Goal: Information Seeking & Learning: Learn about a topic

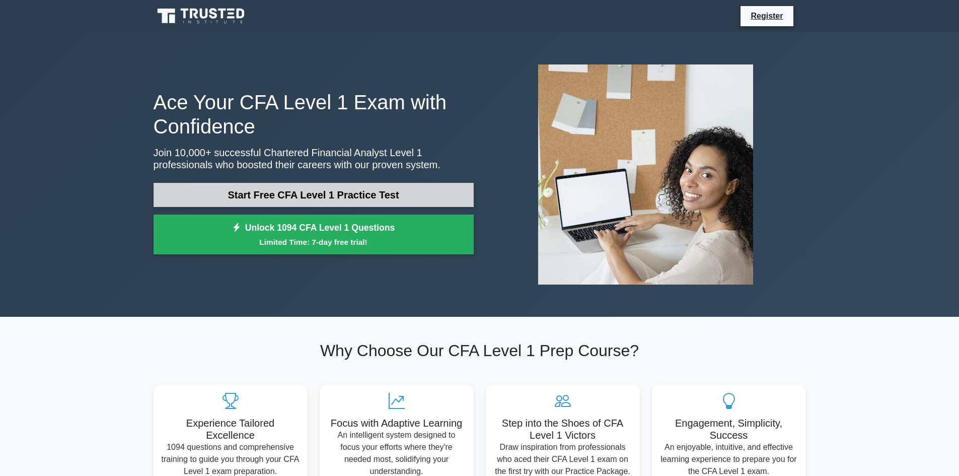
click at [316, 190] on link "Start Free CFA Level 1 Practice Test" at bounding box center [313, 195] width 320 height 24
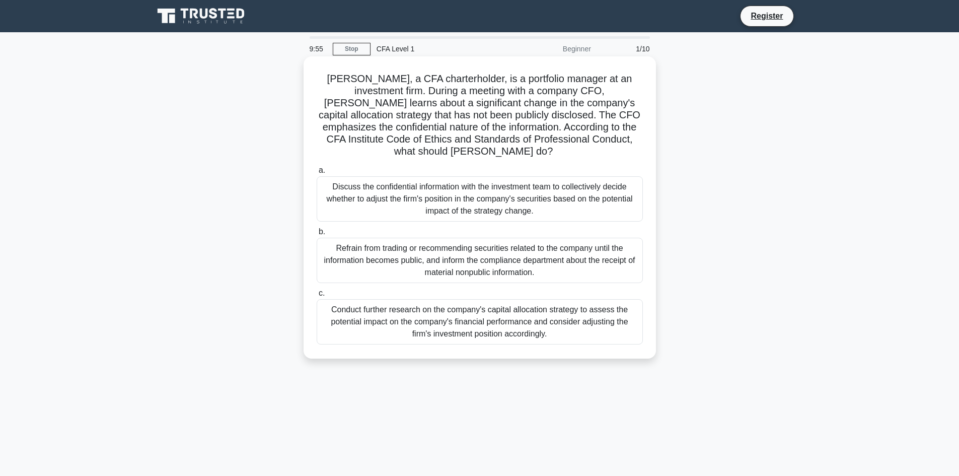
click at [462, 243] on div "Refrain from trading or recommending securities related to the company until th…" at bounding box center [480, 260] width 326 height 45
click at [317, 235] on input "b. Refrain from trading or recommending securities related to the company until…" at bounding box center [317, 231] width 0 height 7
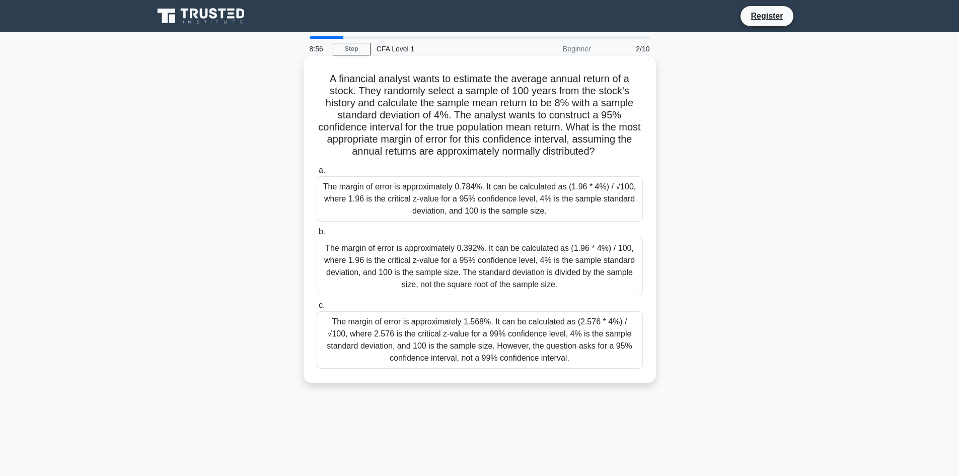
click at [482, 269] on div "The margin of error is approximately 0.392%. It can be calculated as (1.96 * 4%…" at bounding box center [480, 266] width 326 height 57
click at [317, 235] on input "b. The margin of error is approximately 0.392%. It can be calculated as (1.96 *…" at bounding box center [317, 231] width 0 height 7
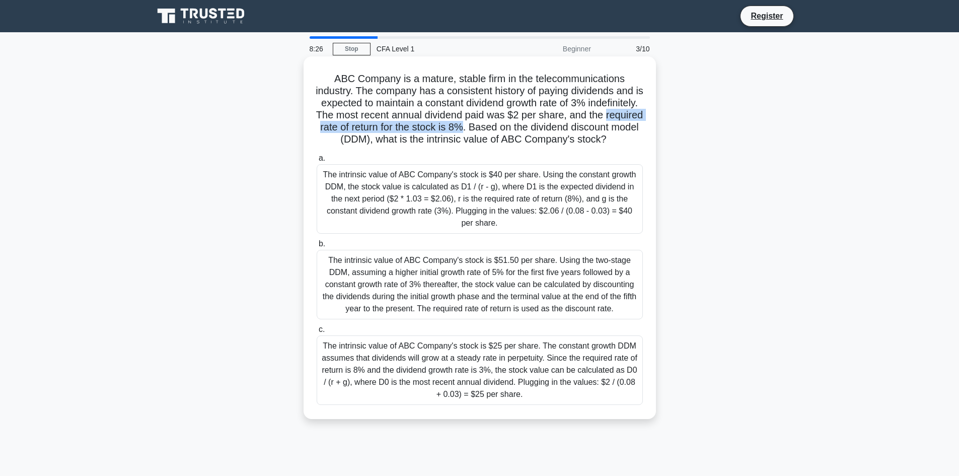
drag, startPoint x: 558, startPoint y: 127, endPoint x: 371, endPoint y: 133, distance: 187.3
click at [371, 133] on h5 "ABC Company is a mature, stable firm in the telecommunications industry. The co…" at bounding box center [480, 108] width 328 height 73
click at [588, 221] on div "The intrinsic value of ABC Company's stock is $40 per share. Using the constant…" at bounding box center [480, 198] width 326 height 69
click at [317, 162] on input "a. The intrinsic value of ABC Company's stock is $40 per share. Using the const…" at bounding box center [317, 158] width 0 height 7
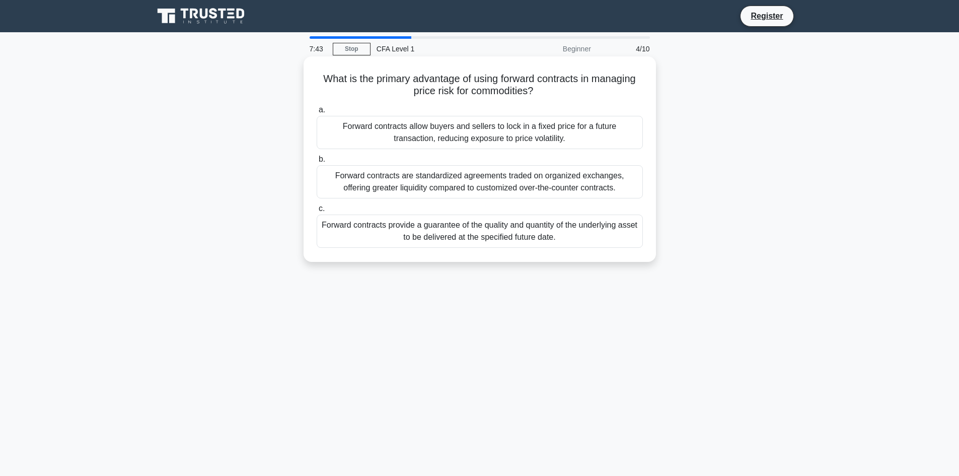
click at [488, 132] on div "Forward contracts allow buyers and sellers to lock in a fixed price for a futur…" at bounding box center [480, 132] width 326 height 33
click at [317, 113] on input "a. Forward contracts allow buyers and sellers to lock in a fixed price for a fu…" at bounding box center [317, 110] width 0 height 7
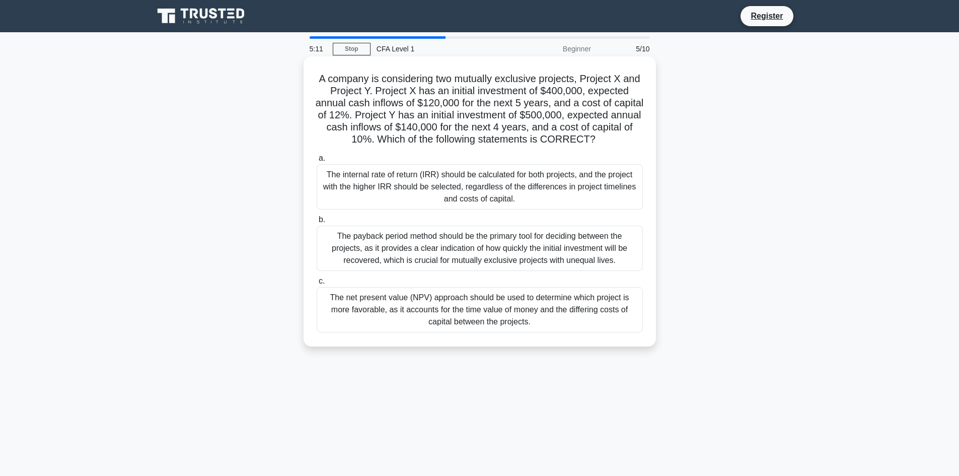
click at [492, 315] on div "The net present value (NPV) approach should be used to determine which project …" at bounding box center [480, 309] width 326 height 45
click at [317, 284] on input "c. The net present value (NPV) approach should be used to determine which proje…" at bounding box center [317, 281] width 0 height 7
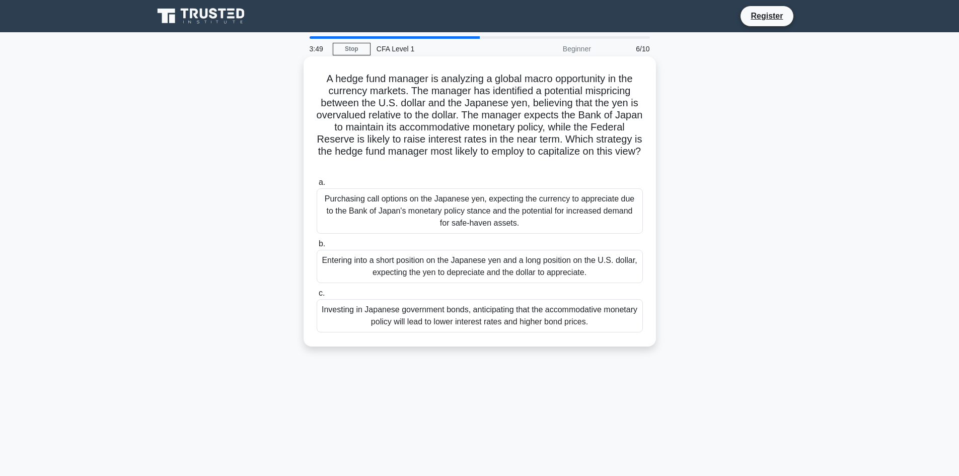
click at [543, 265] on div "Entering into a short position on the Japanese yen and a long position on the U…" at bounding box center [480, 266] width 326 height 33
click at [317, 247] on input "b. Entering into a short position on the Japanese yen and a long position on th…" at bounding box center [317, 244] width 0 height 7
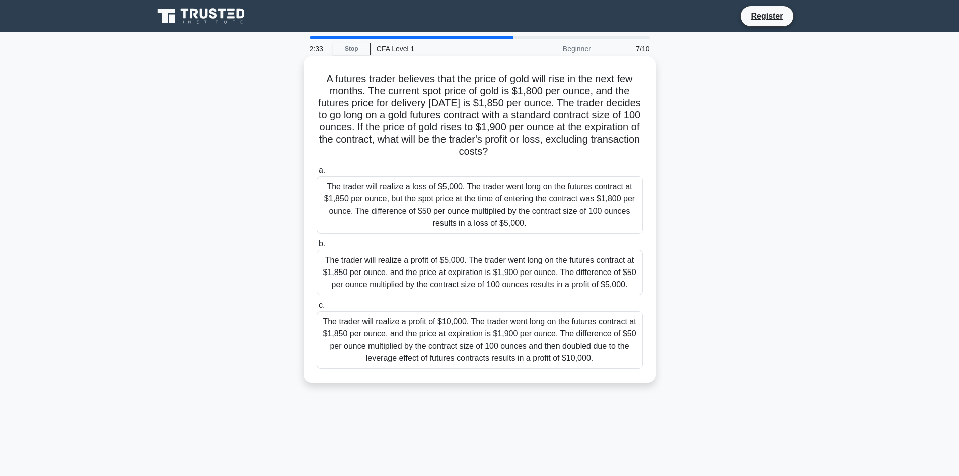
click at [502, 338] on div "The trader will realize a profit of $10,000. The trader went long on the future…" at bounding box center [480, 339] width 326 height 57
click at [317, 308] on input "c. The trader will realize a profit of $10,000. The trader went long on the fut…" at bounding box center [317, 305] width 0 height 7
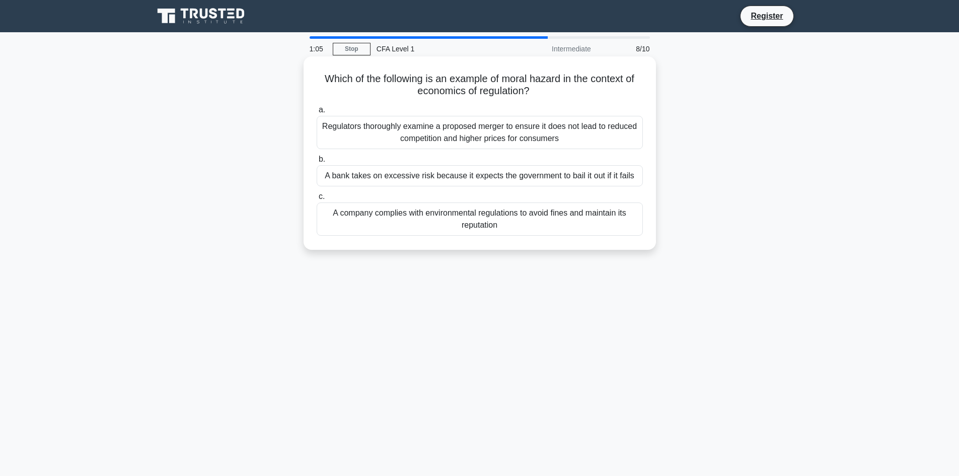
click at [495, 174] on div "A bank takes on excessive risk because it expects the government to bail it out…" at bounding box center [480, 175] width 326 height 21
click at [317, 163] on input "b. A bank takes on excessive risk because it expects the government to bail it …" at bounding box center [317, 159] width 0 height 7
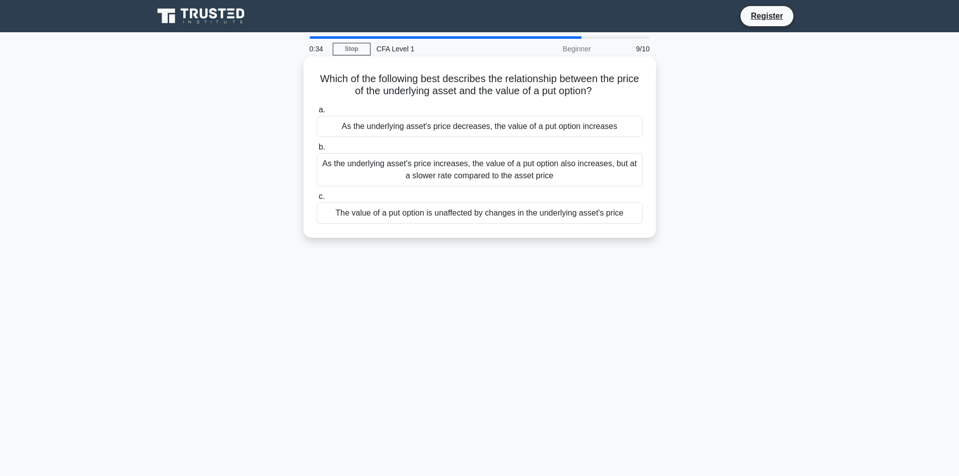
click at [490, 127] on div "As the underlying asset's price decreases, the value of a put option increases" at bounding box center [480, 126] width 326 height 21
click at [317, 113] on input "a. As the underlying asset's price decreases, the value of a put option increas…" at bounding box center [317, 110] width 0 height 7
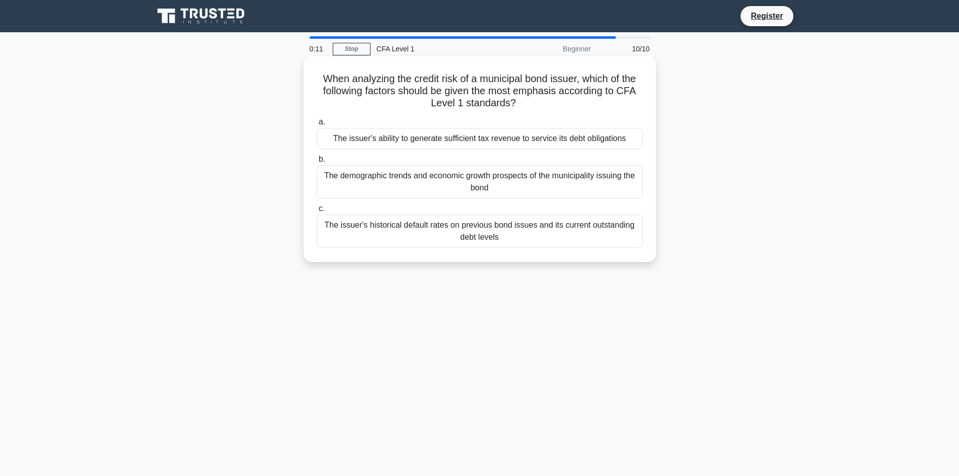
click at [526, 231] on div "The issuer's historical default rates on previous bond issues and its current o…" at bounding box center [480, 230] width 326 height 33
click at [317, 212] on input "c. The issuer's historical default rates on previous bond issues and its curren…" at bounding box center [317, 208] width 0 height 7
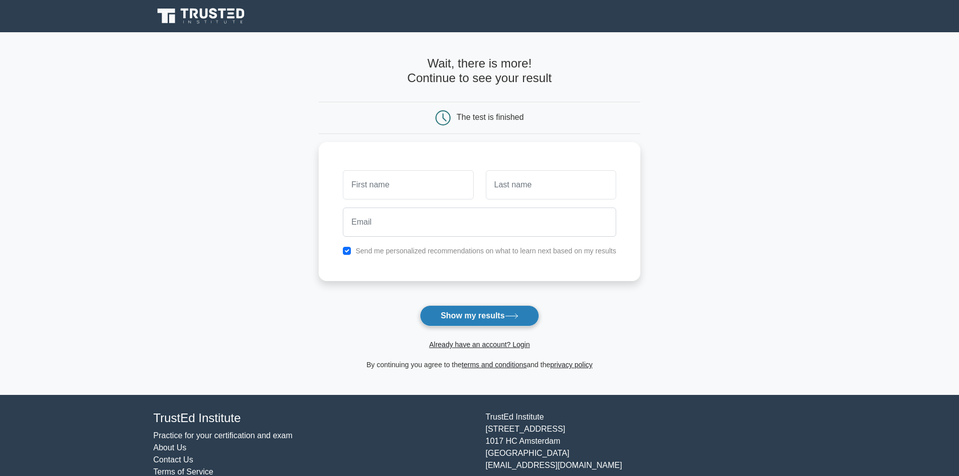
click at [475, 316] on button "Show my results" at bounding box center [479, 315] width 119 height 21
click at [430, 179] on input "text" at bounding box center [408, 182] width 130 height 29
type input "h"
type input "S"
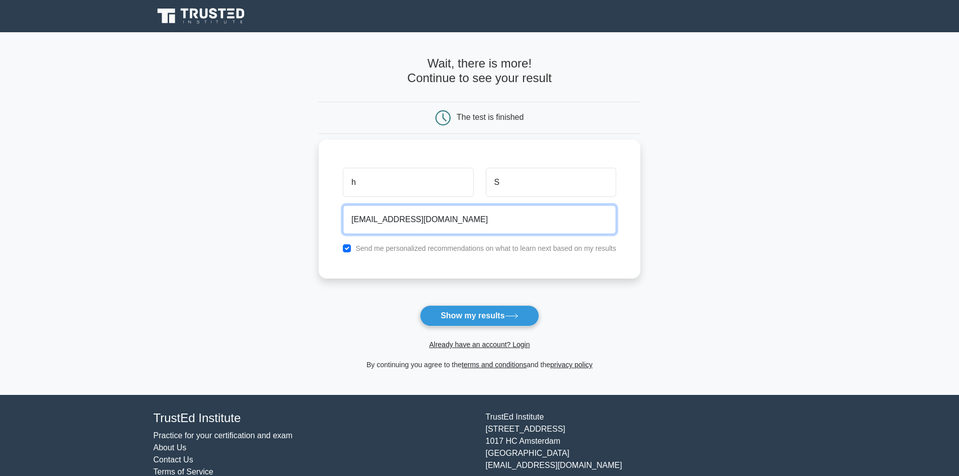
type input "HSANGARE@NA.EDU"
click at [420, 305] on button "Show my results" at bounding box center [479, 315] width 119 height 21
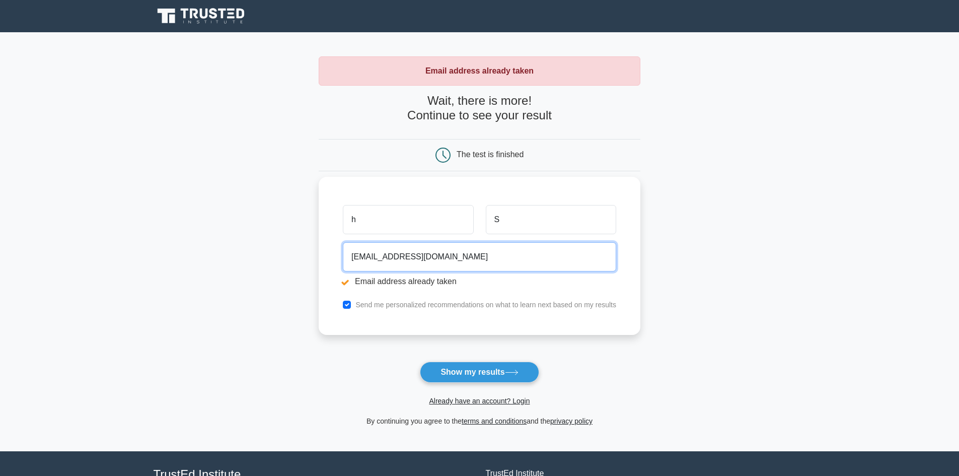
click at [440, 253] on input "HSANGARE@NA.EDU" at bounding box center [479, 256] width 273 height 29
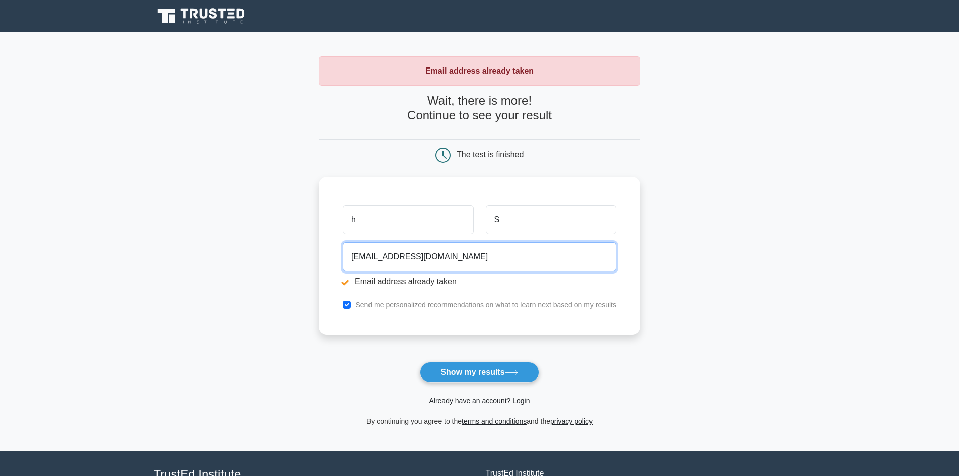
click at [440, 253] on input "HSANGARE@NA.EDU" at bounding box center [479, 256] width 273 height 29
type input "sangare.hassan@stthom.edu"
click at [348, 304] on input "checkbox" at bounding box center [347, 304] width 8 height 8
checkbox input "false"
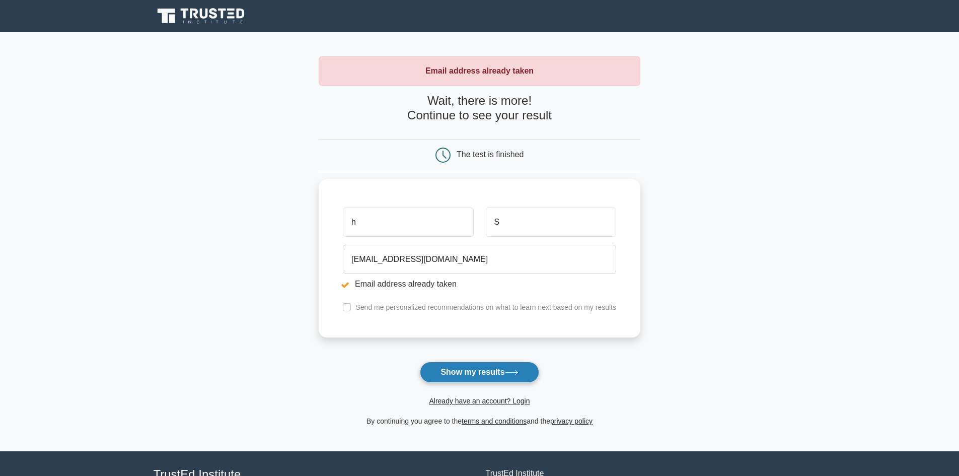
click at [491, 371] on button "Show my results" at bounding box center [479, 371] width 119 height 21
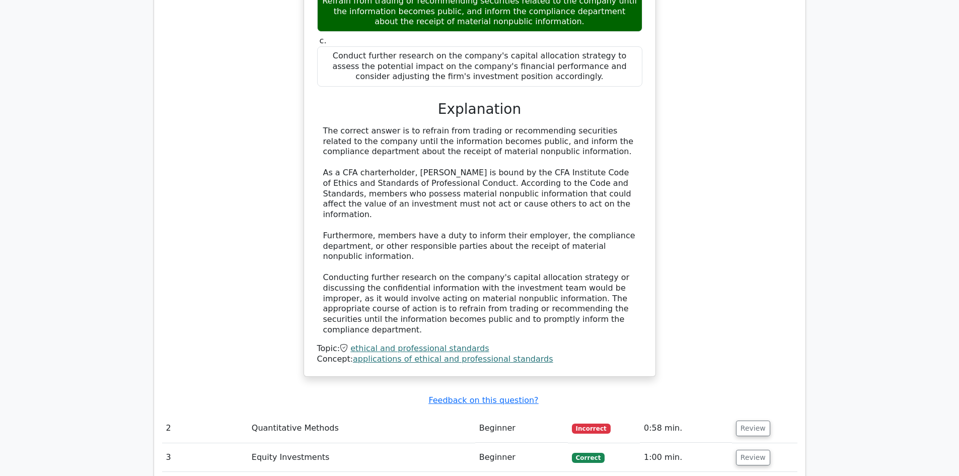
scroll to position [1208, 0]
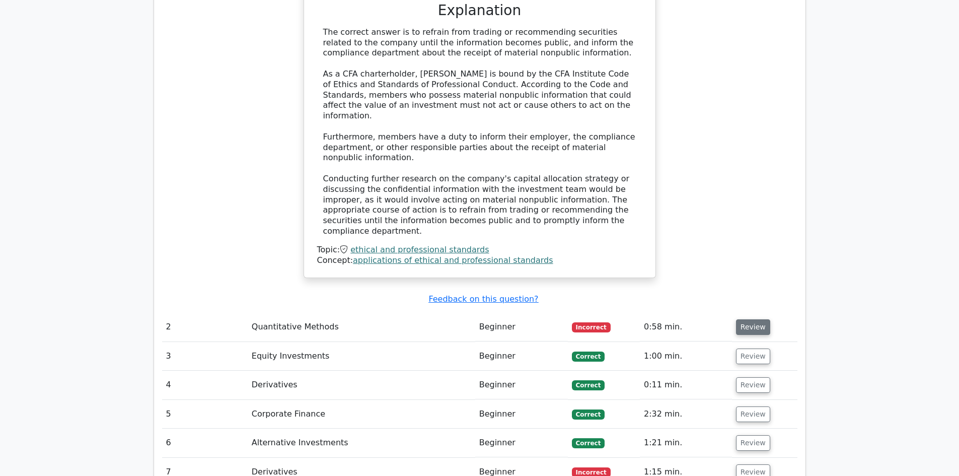
click at [745, 319] on button "Review" at bounding box center [753, 327] width 34 height 16
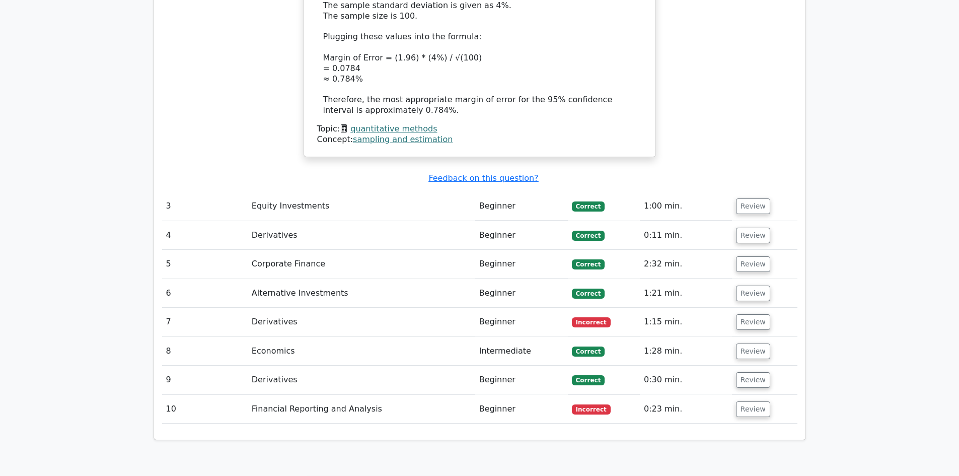
scroll to position [2063, 0]
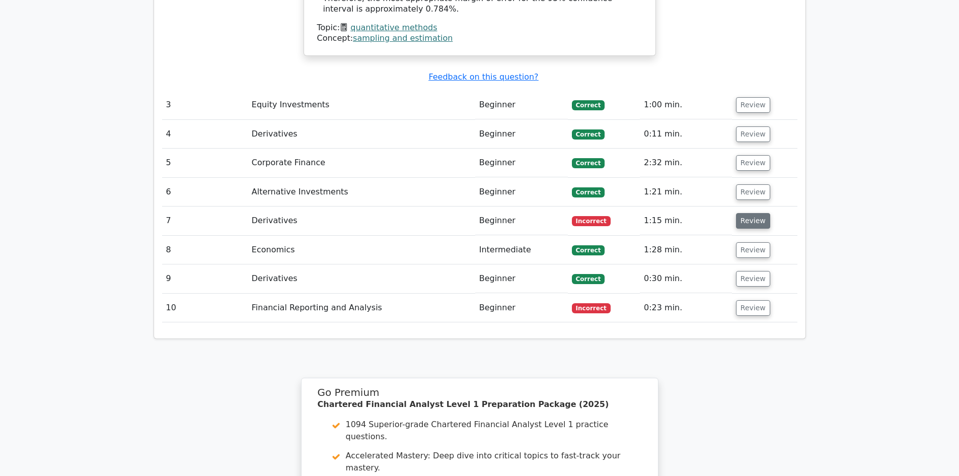
click at [740, 213] on button "Review" at bounding box center [753, 221] width 34 height 16
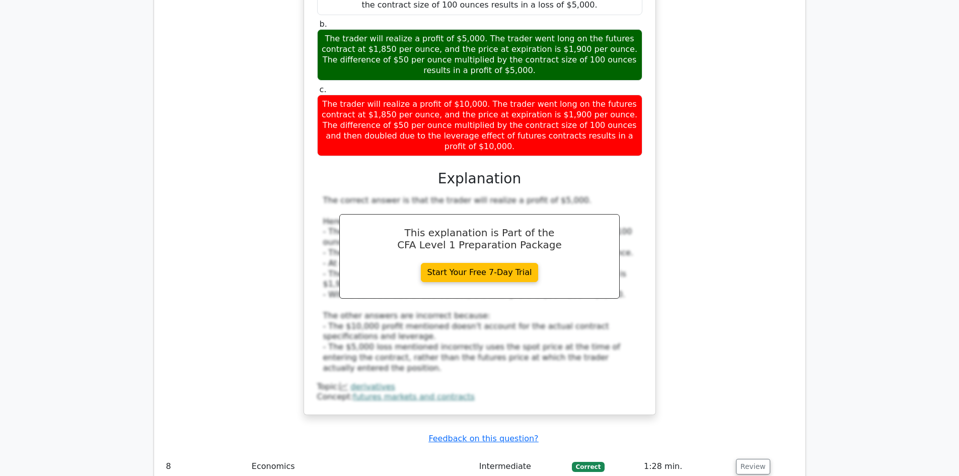
scroll to position [2466, 0]
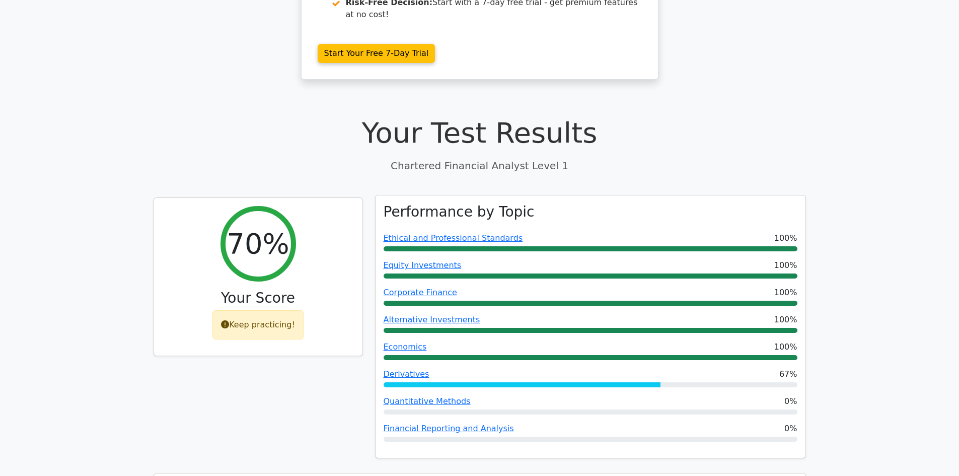
scroll to position [201, 0]
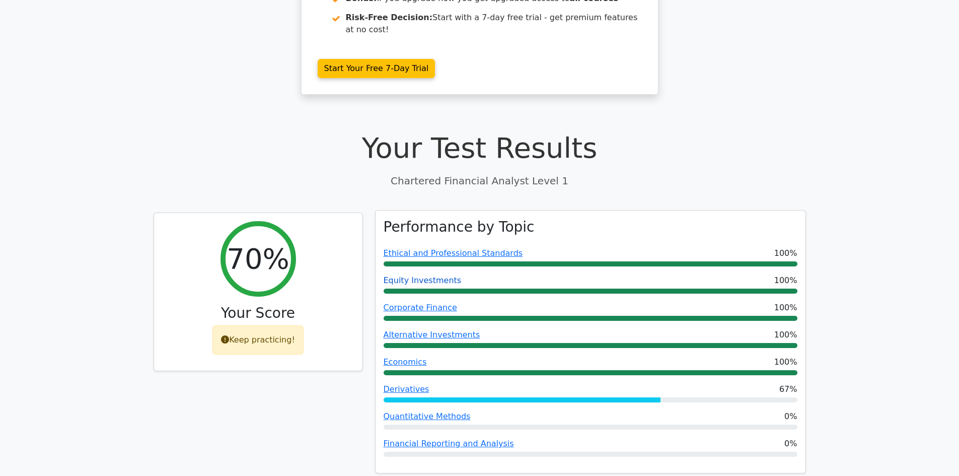
click at [403, 275] on link "Equity Investments" at bounding box center [422, 280] width 78 height 10
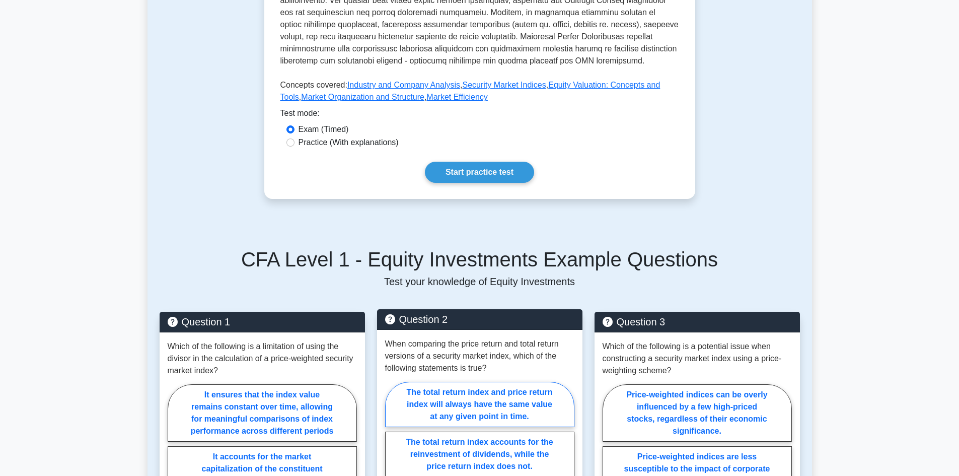
scroll to position [604, 0]
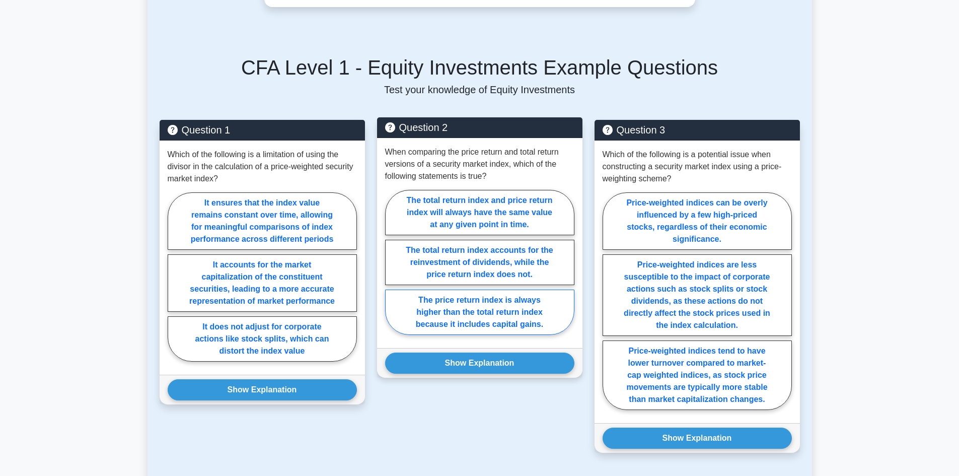
click at [470, 297] on label "The price return index is always higher than the total return index because it …" at bounding box center [479, 311] width 189 height 45
click at [392, 268] on input "The price return index is always higher than the total return index because it …" at bounding box center [388, 265] width 7 height 7
radio input "true"
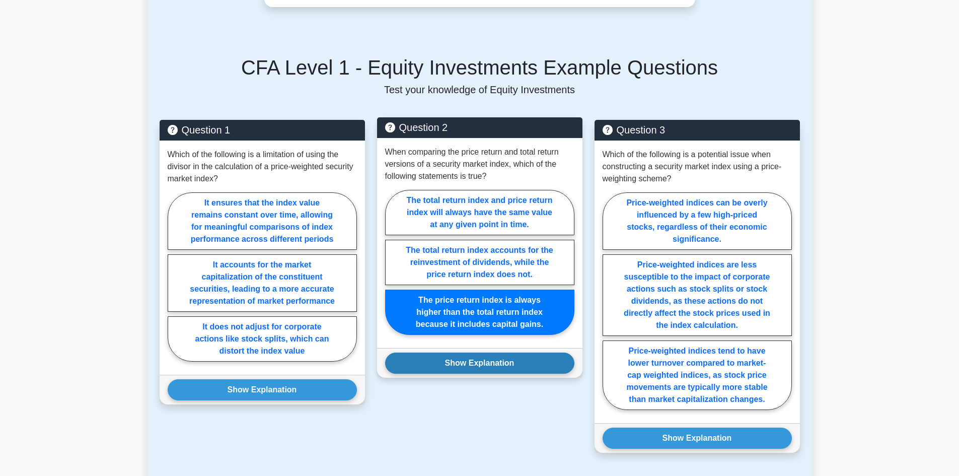
click at [478, 352] on button "Show Explanation" at bounding box center [479, 362] width 189 height 21
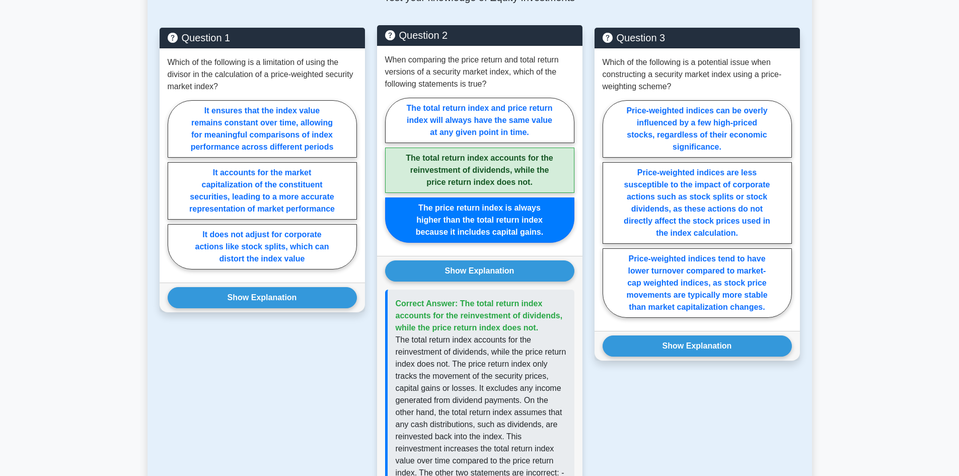
scroll to position [705, 0]
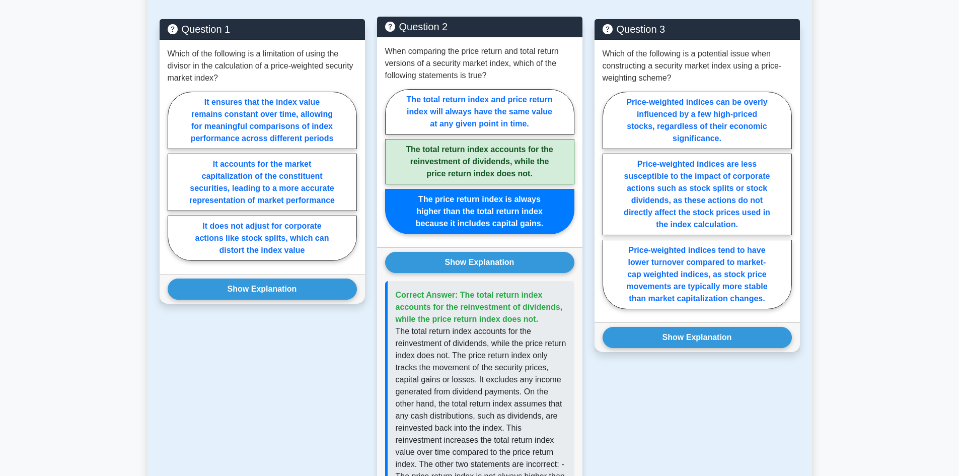
click at [467, 142] on label "The total return index accounts for the reinvestment of dividends, while the pr…" at bounding box center [479, 161] width 189 height 45
click at [392, 161] on input "The total return index accounts for the reinvestment of dividends, while the pr…" at bounding box center [388, 164] width 7 height 7
radio input "true"
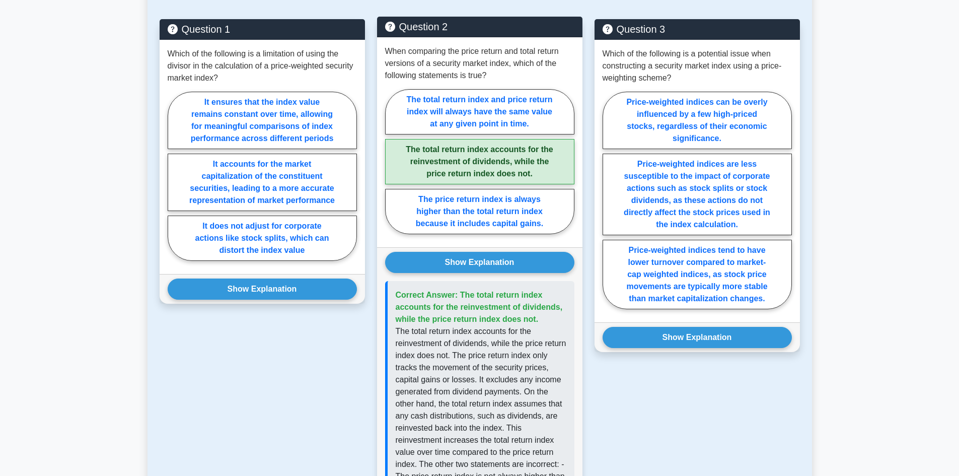
click at [476, 152] on label "The total return index accounts for the reinvestment of dividends, while the pr…" at bounding box center [479, 161] width 189 height 45
click at [392, 161] on input "The total return index accounts for the reinvestment of dividends, while the pr…" at bounding box center [388, 164] width 7 height 7
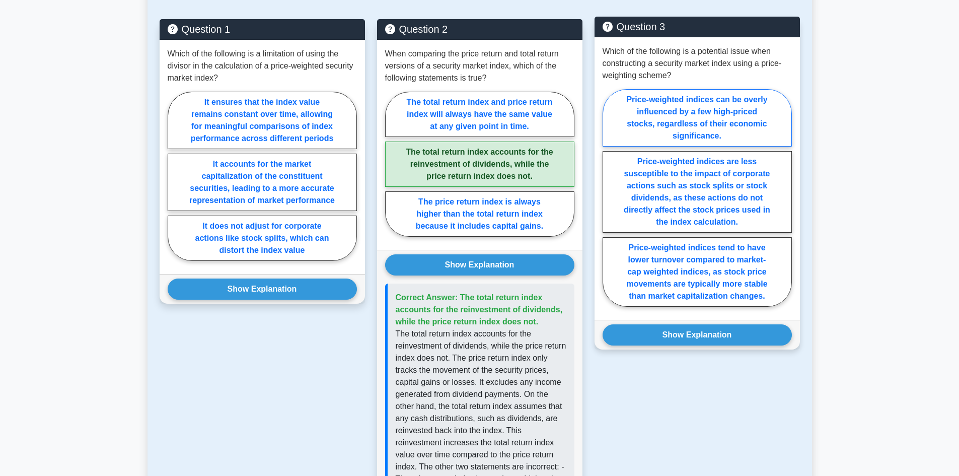
click at [712, 109] on label "Price-weighted indices can be overly influenced by a few high-priced stocks, re…" at bounding box center [696, 117] width 189 height 57
click at [609, 197] on input "Price-weighted indices can be overly influenced by a few high-priced stocks, re…" at bounding box center [605, 200] width 7 height 7
radio input "true"
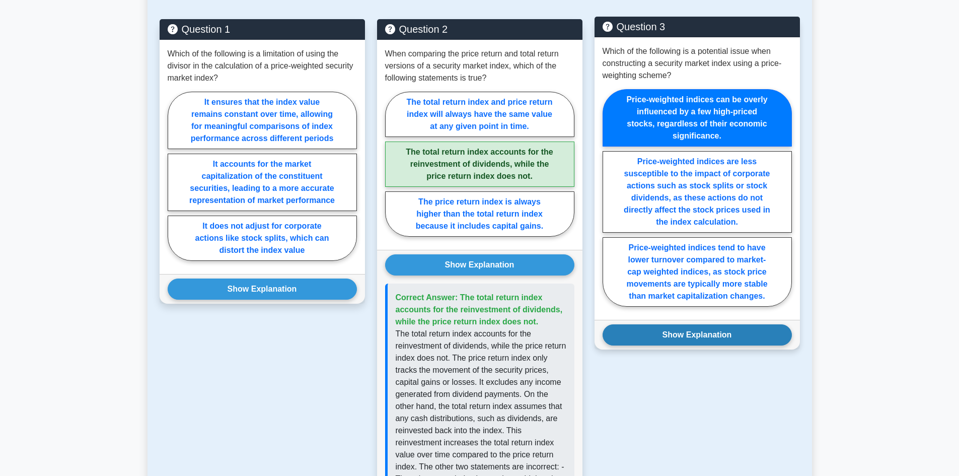
click at [725, 327] on button "Show Explanation" at bounding box center [696, 334] width 189 height 21
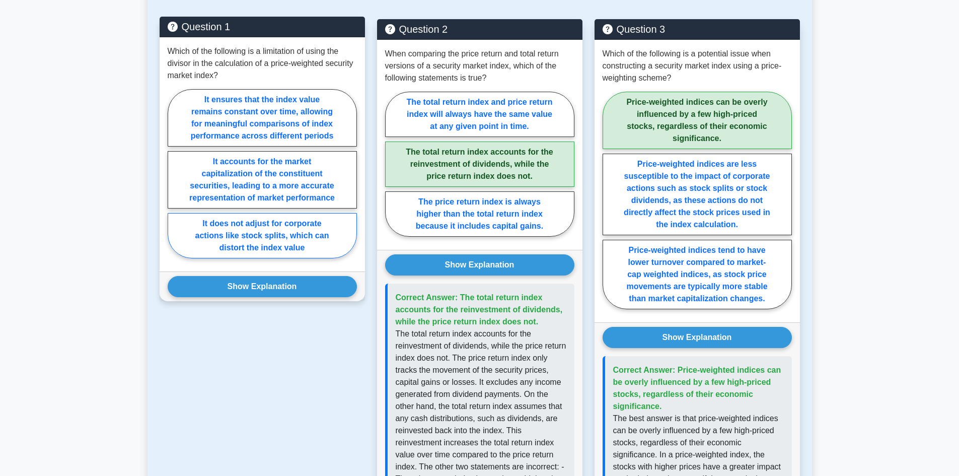
click at [203, 217] on label "It does not adjust for corporate actions like stock splits, which can distort t…" at bounding box center [262, 235] width 189 height 45
click at [174, 180] on input "It does not adjust for corporate actions like stock splits, which can distort t…" at bounding box center [171, 176] width 7 height 7
radio input "true"
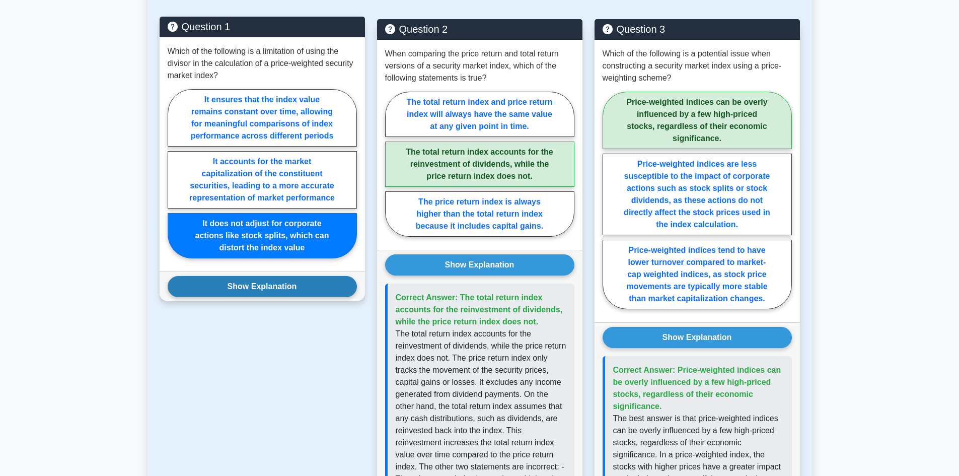
click at [244, 276] on button "Show Explanation" at bounding box center [262, 286] width 189 height 21
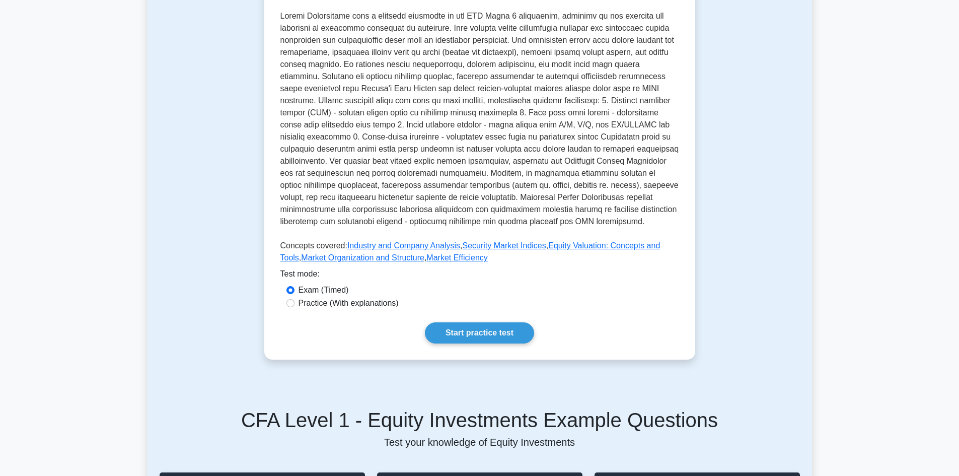
scroll to position [0, 0]
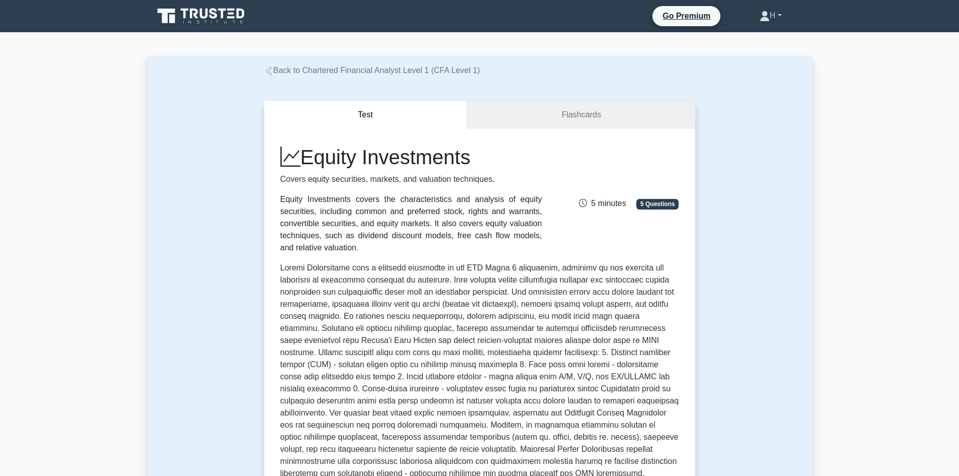
click at [776, 13] on link "H" at bounding box center [770, 16] width 70 height 20
click at [751, 41] on link "Profile" at bounding box center [776, 39] width 80 height 16
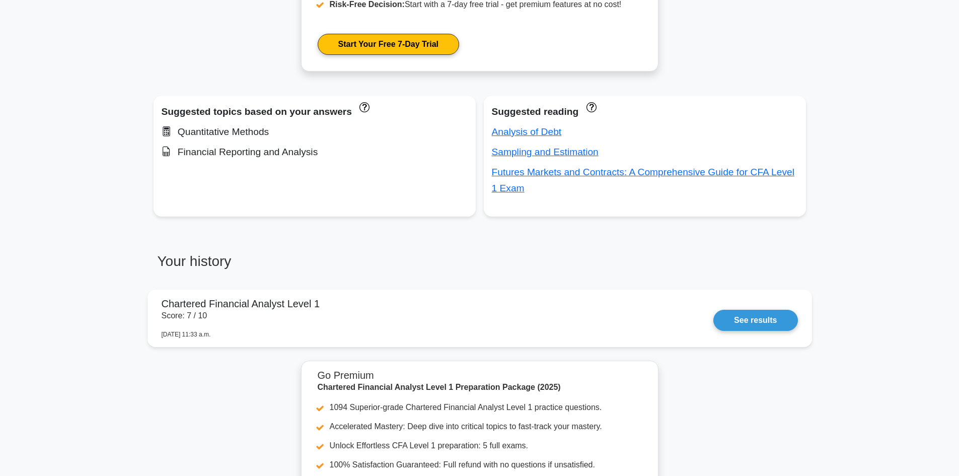
scroll to position [654, 0]
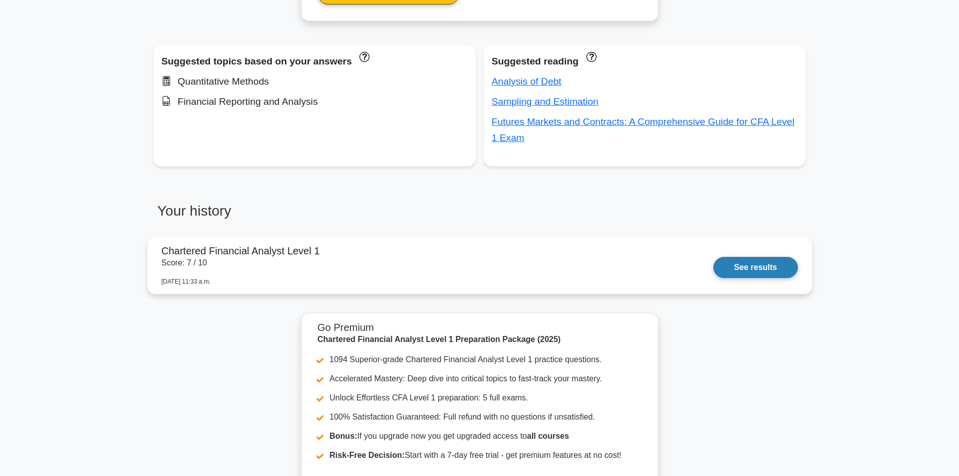
click at [744, 266] on link "See results" at bounding box center [755, 267] width 84 height 21
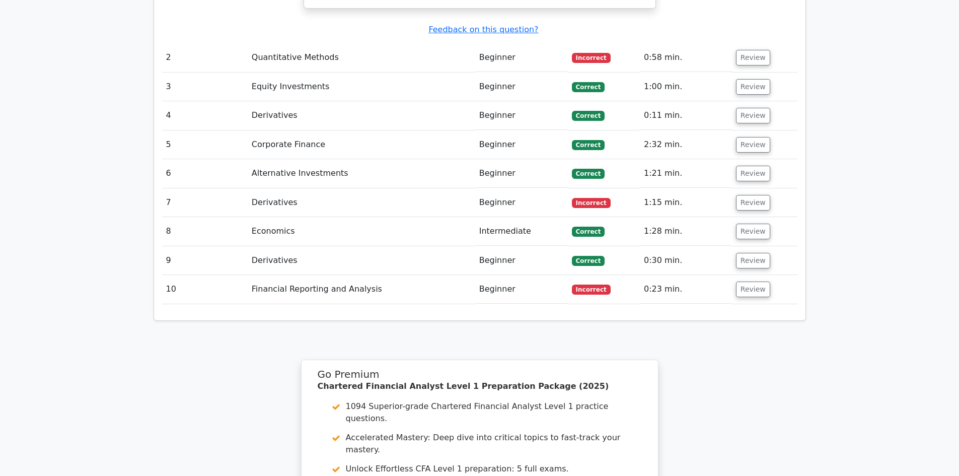
scroll to position [1459, 0]
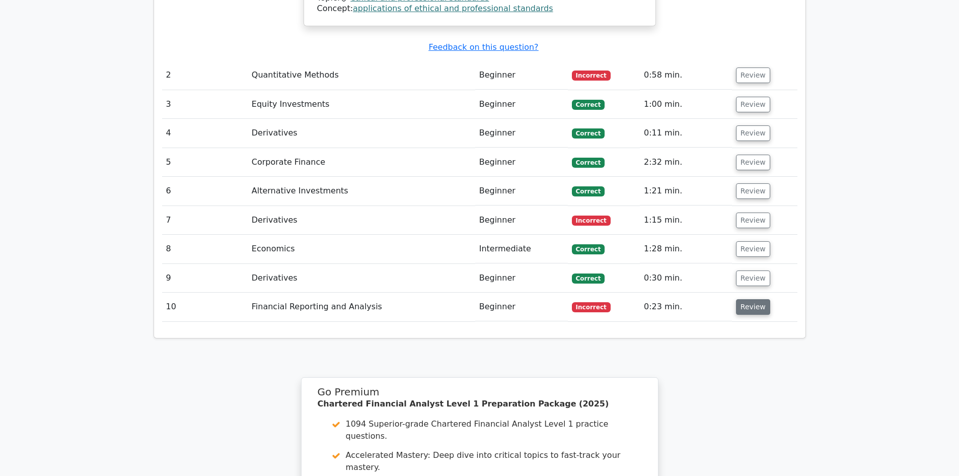
click at [752, 299] on button "Review" at bounding box center [753, 307] width 34 height 16
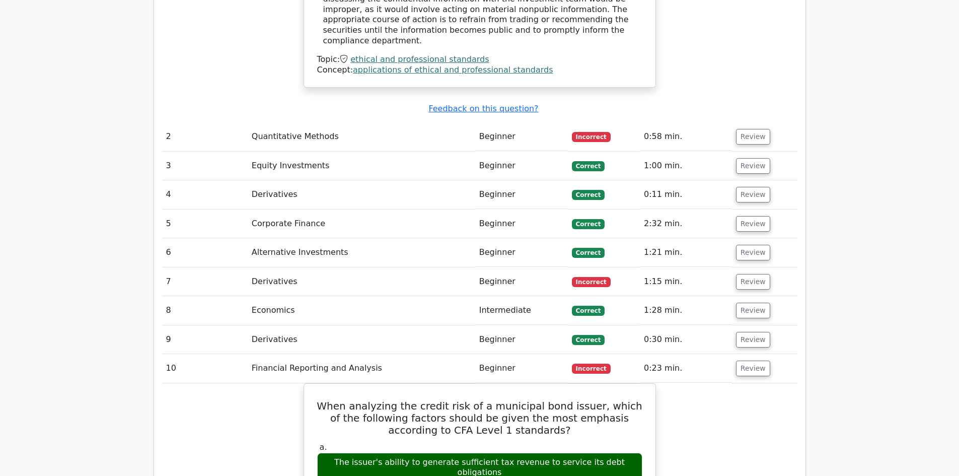
scroll to position [1308, 0]
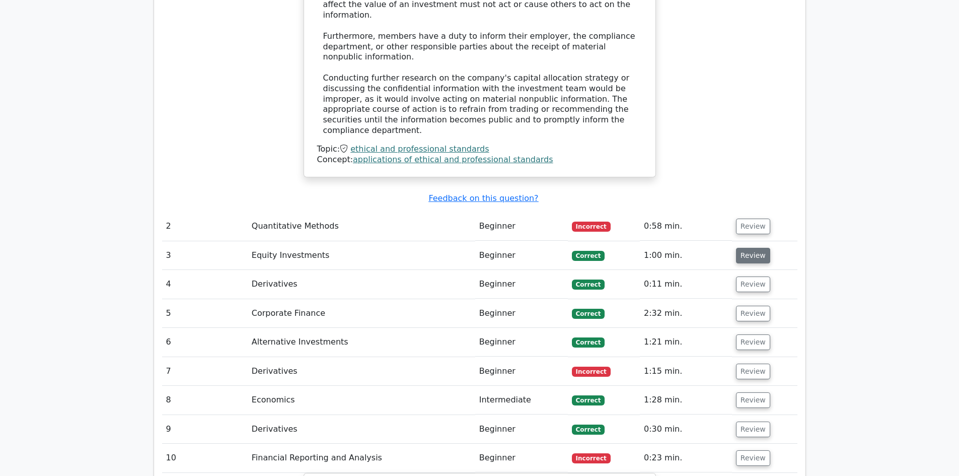
drag, startPoint x: 738, startPoint y: 159, endPoint x: 745, endPoint y: 159, distance: 7.0
click at [740, 248] on button "Review" at bounding box center [753, 256] width 34 height 16
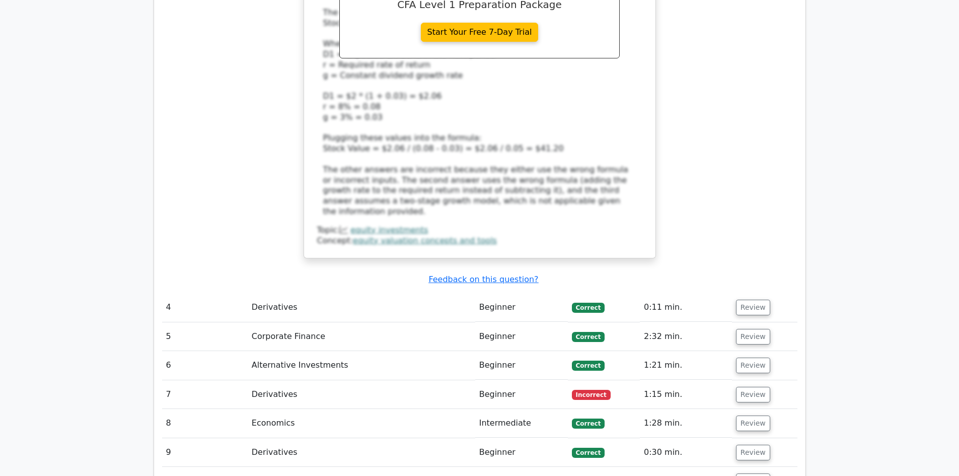
scroll to position [2013, 0]
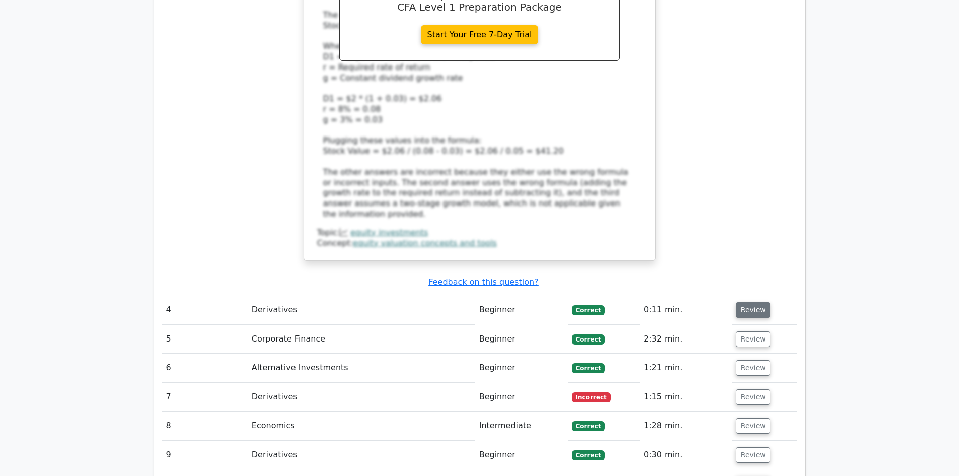
click at [748, 302] on button "Review" at bounding box center [753, 310] width 34 height 16
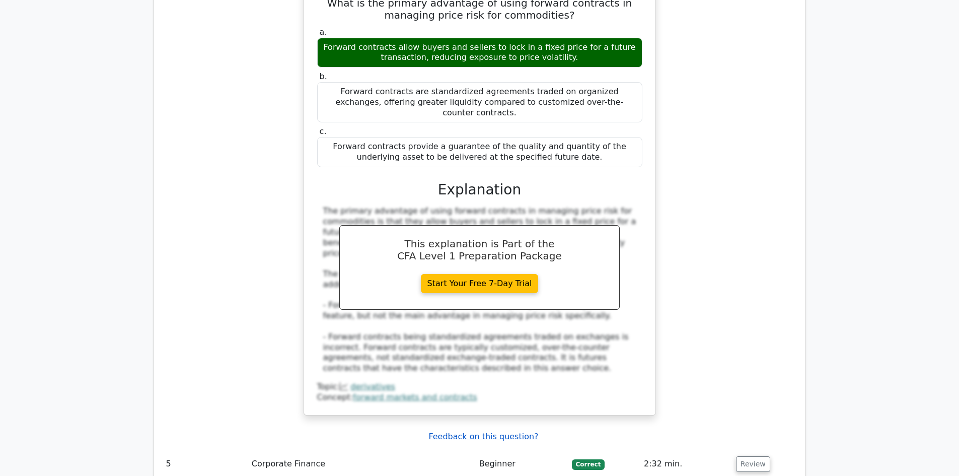
scroll to position [2365, 0]
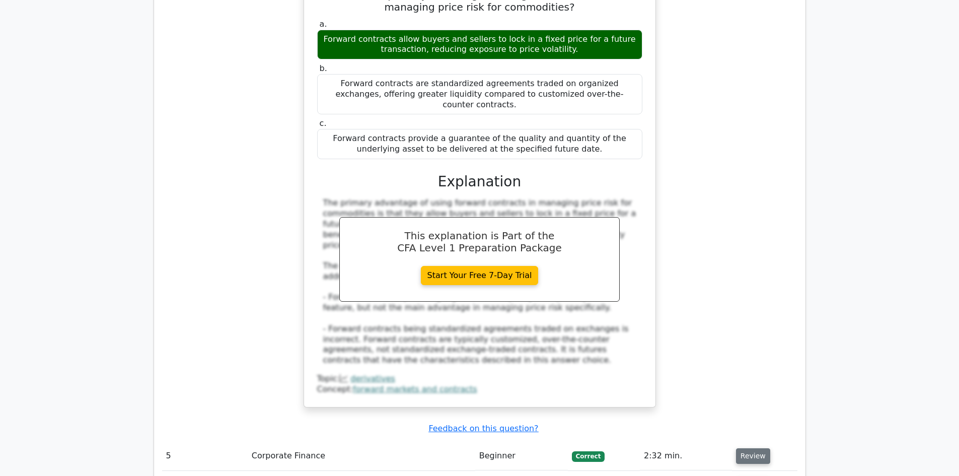
click at [734, 441] on td "Review" at bounding box center [764, 455] width 65 height 29
click at [739, 448] on button "Review" at bounding box center [753, 456] width 34 height 16
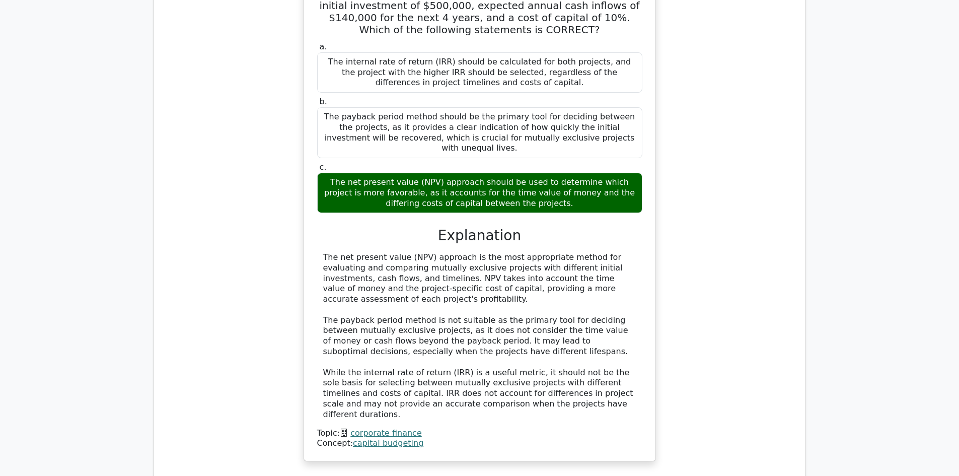
scroll to position [2919, 0]
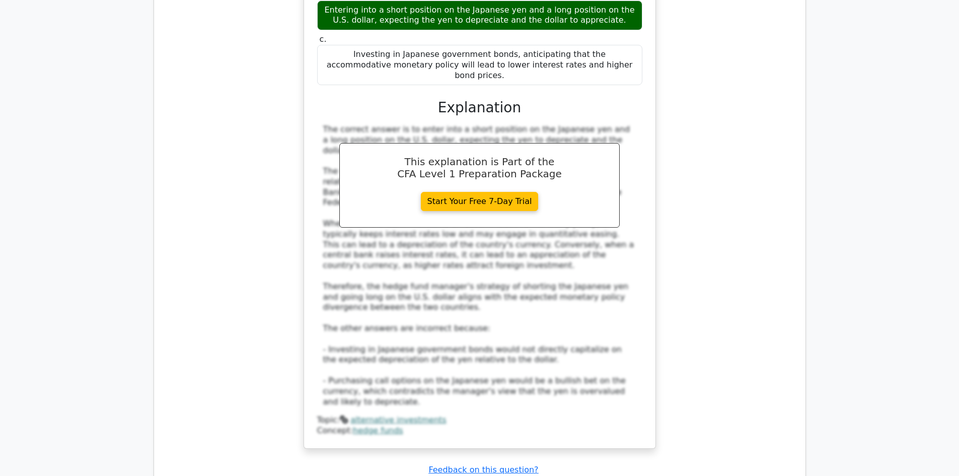
scroll to position [3623, 0]
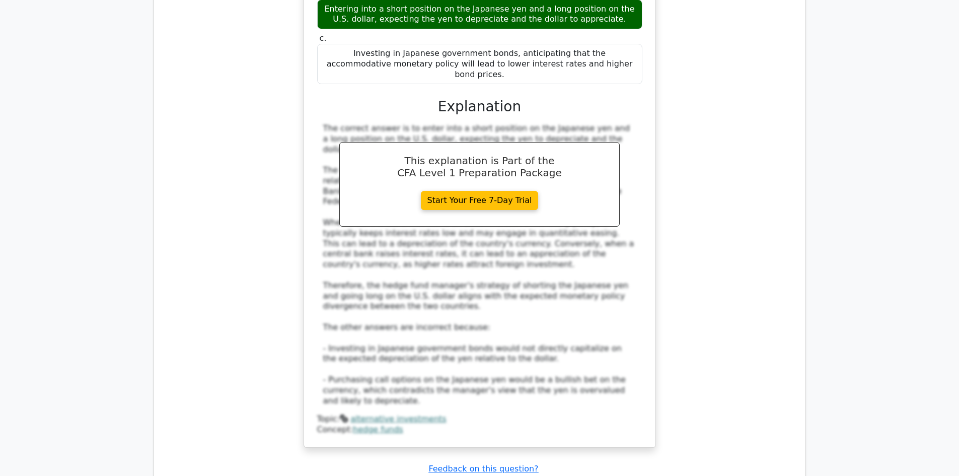
drag, startPoint x: 747, startPoint y: 265, endPoint x: 741, endPoint y: 264, distance: 6.1
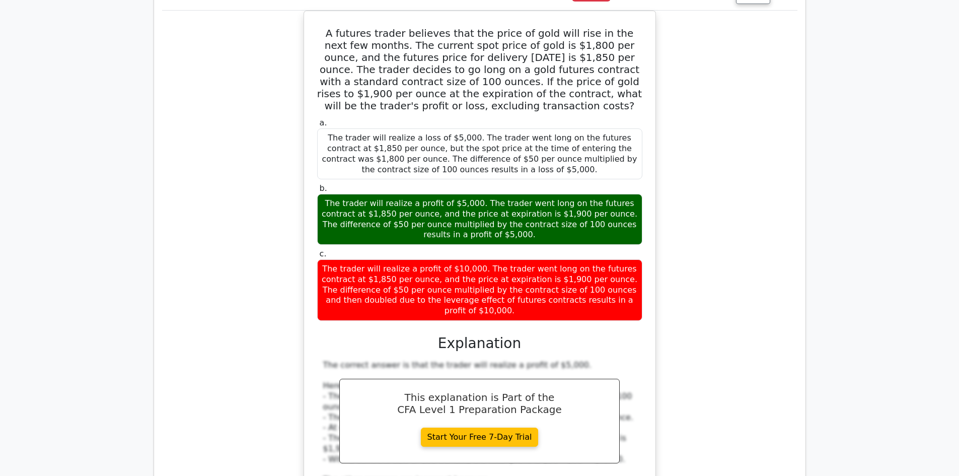
scroll to position [4127, 0]
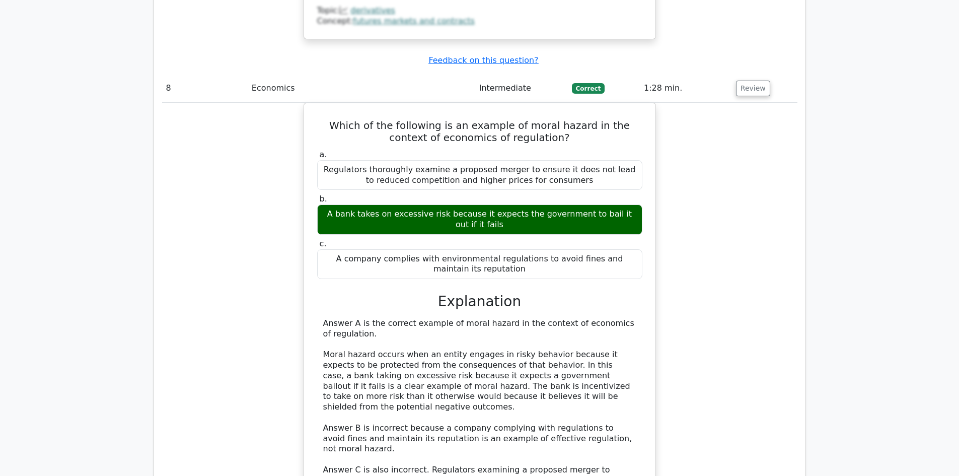
scroll to position [4680, 0]
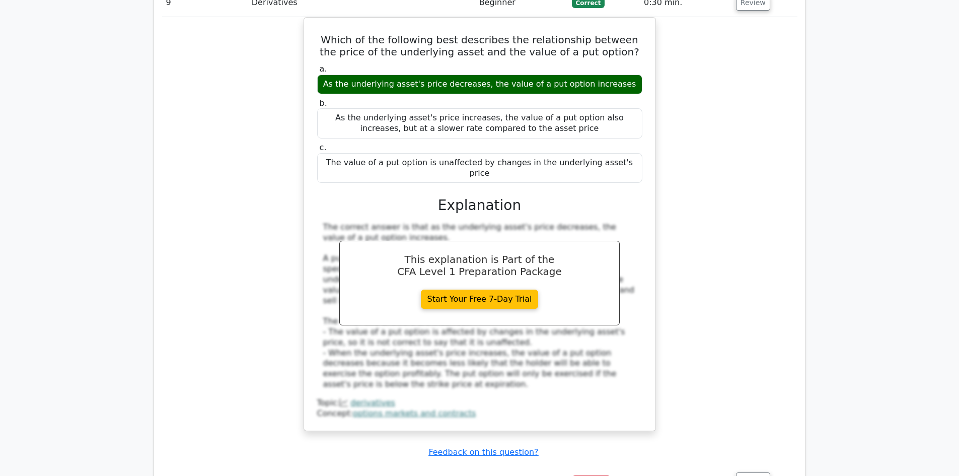
scroll to position [5234, 0]
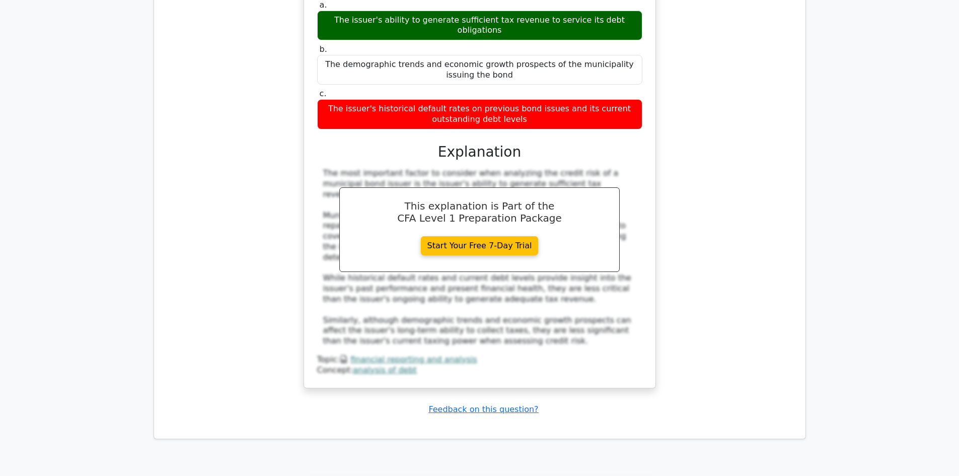
scroll to position [5687, 0]
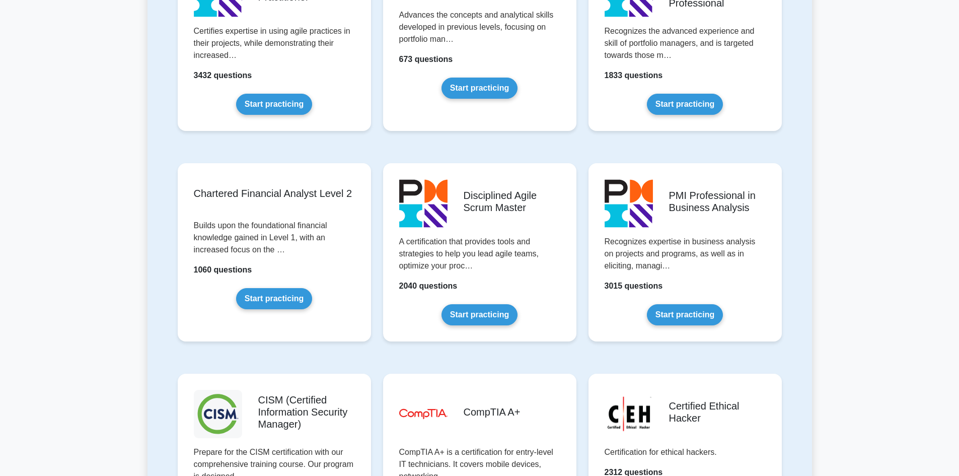
scroll to position [1920, 0]
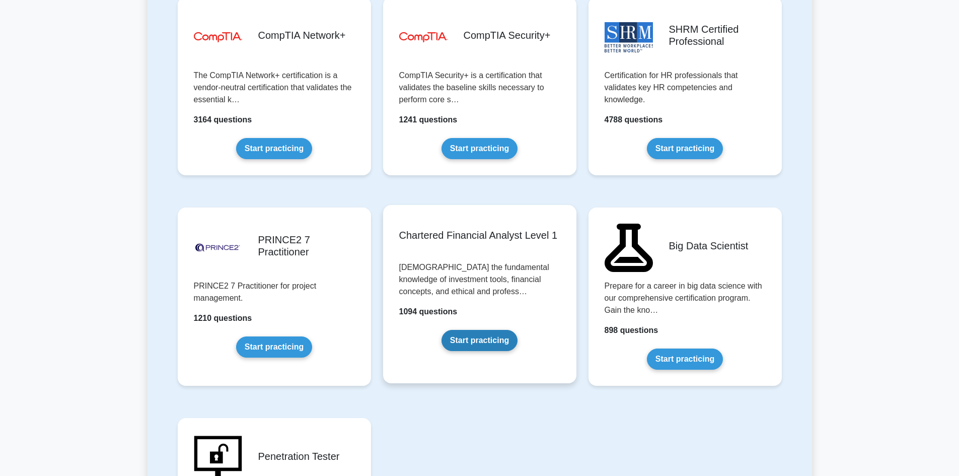
click at [476, 341] on link "Start practicing" at bounding box center [479, 340] width 76 height 21
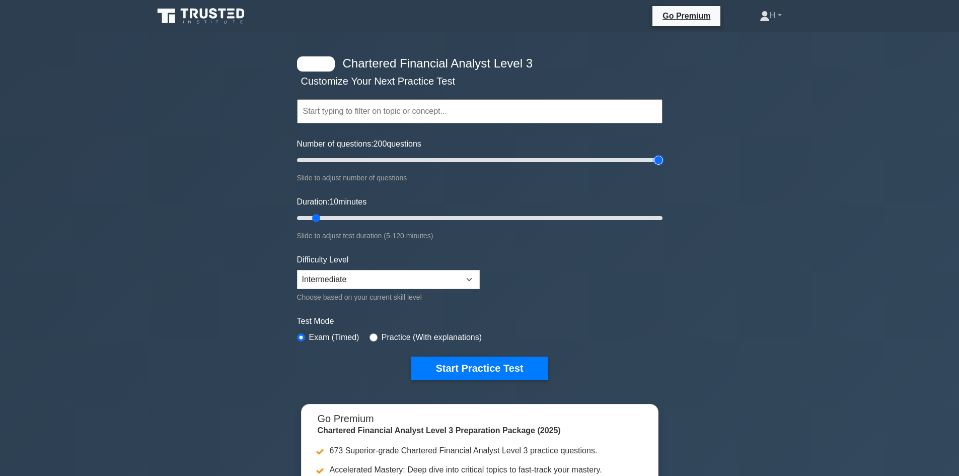
drag, startPoint x: 316, startPoint y: 154, endPoint x: 686, endPoint y: 136, distance: 370.8
type input "200"
click at [662, 154] on input "Number of questions: 200 questions" at bounding box center [479, 160] width 365 height 12
click at [467, 364] on button "Start Practice Test" at bounding box center [479, 367] width 136 height 23
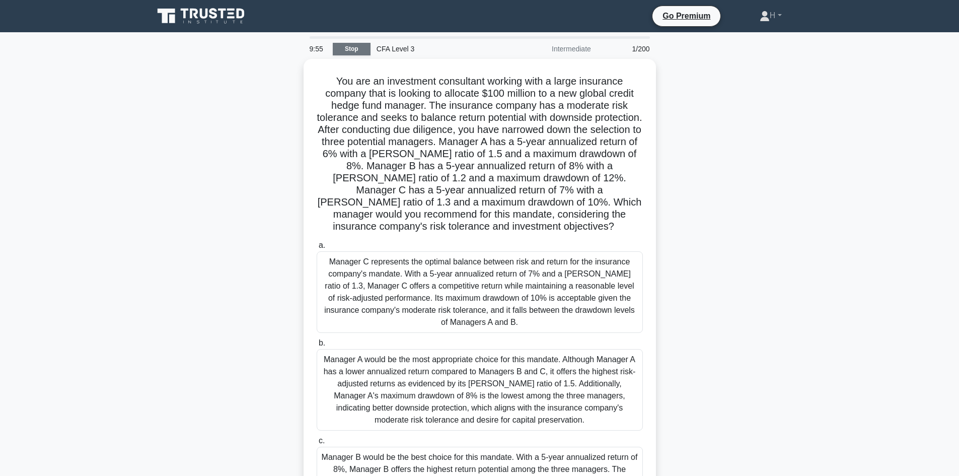
click at [350, 51] on link "Stop" at bounding box center [352, 49] width 38 height 13
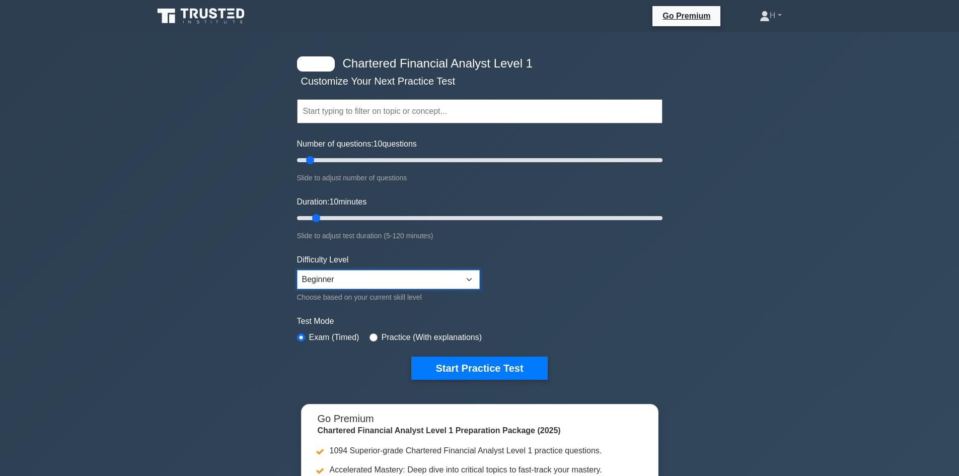
click at [450, 281] on select "Beginner Intermediate Expert" at bounding box center [388, 279] width 183 height 19
select select "expert"
click at [297, 270] on select "Beginner Intermediate Expert" at bounding box center [388, 279] width 183 height 19
